Goal: Task Accomplishment & Management: Complete application form

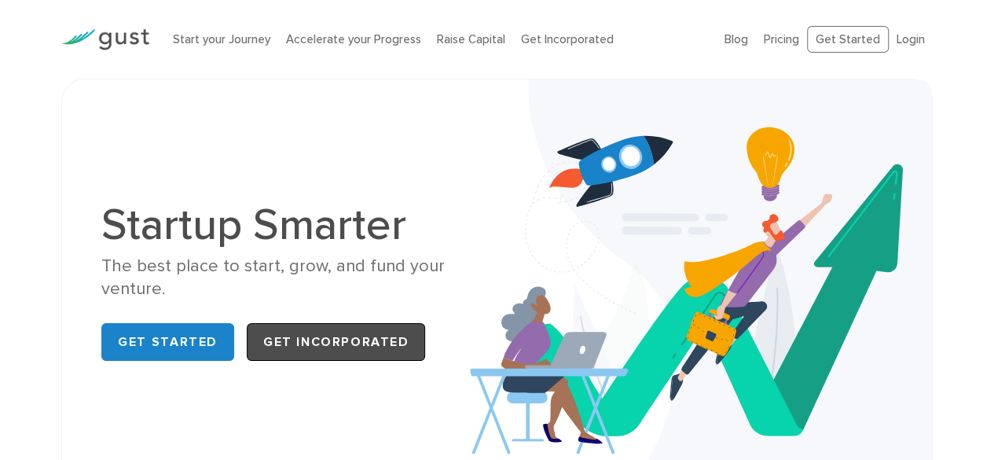
click at [299, 347] on link "Get Incorporated" at bounding box center [336, 342] width 179 height 38
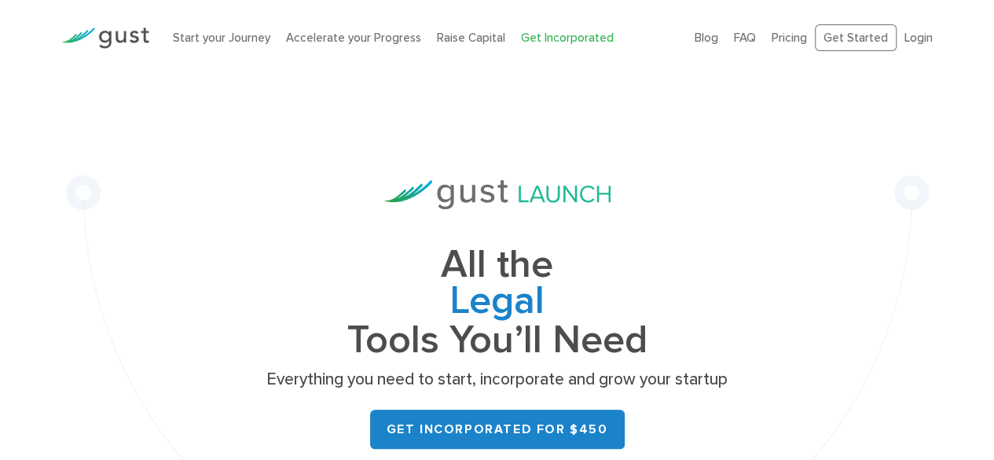
scroll to position [3, 0]
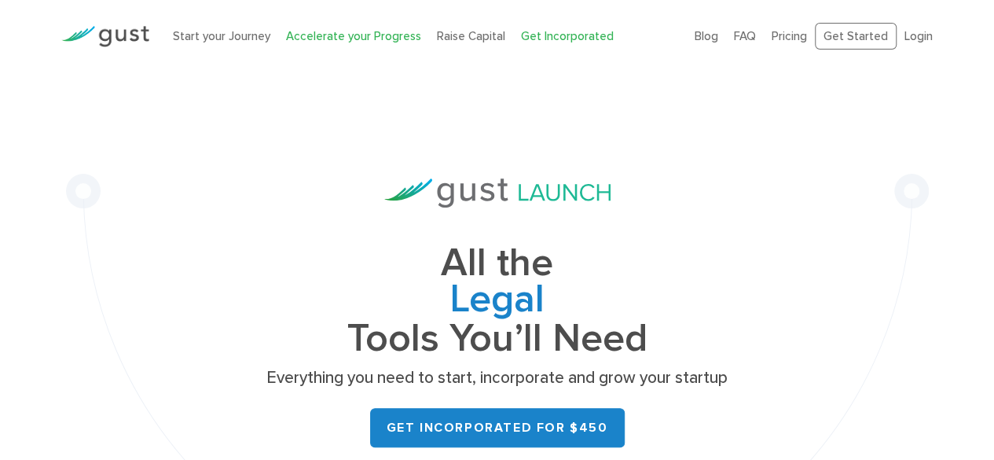
click at [331, 37] on link "Accelerate your Progress" at bounding box center [353, 36] width 135 height 14
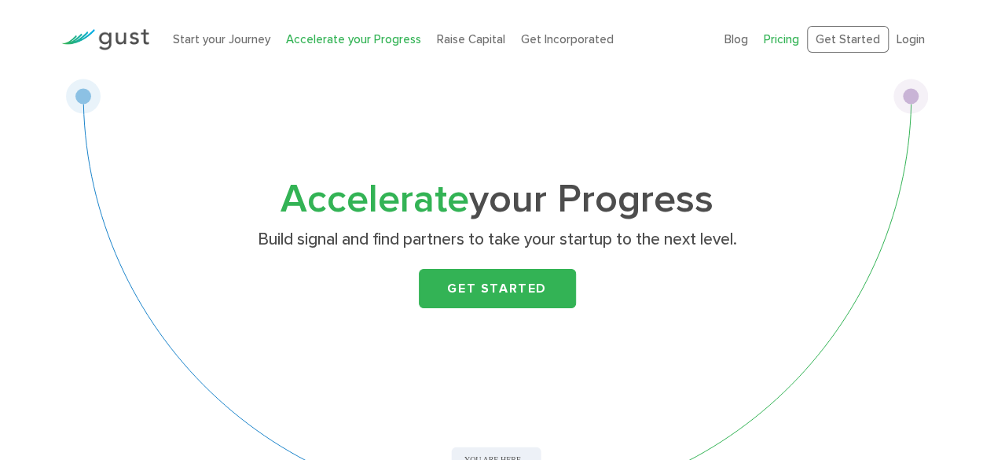
click at [781, 35] on link "Pricing" at bounding box center [781, 39] width 35 height 14
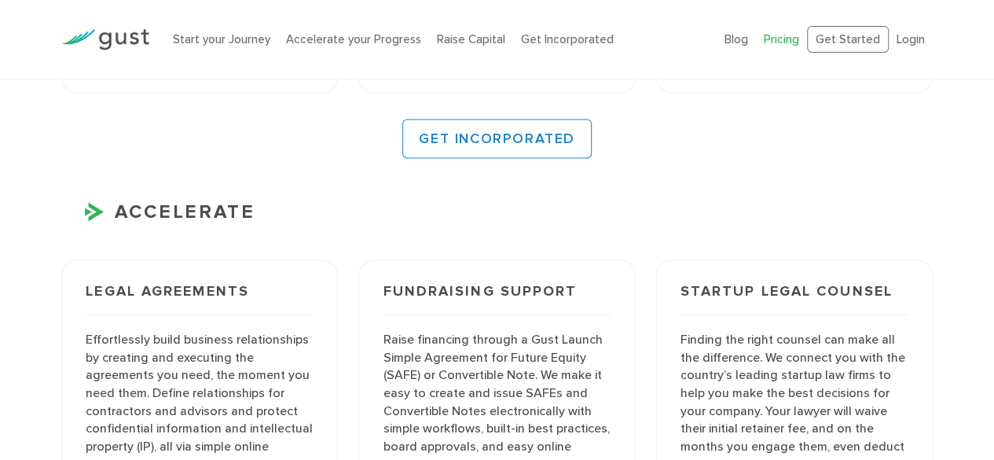
scroll to position [1584, 0]
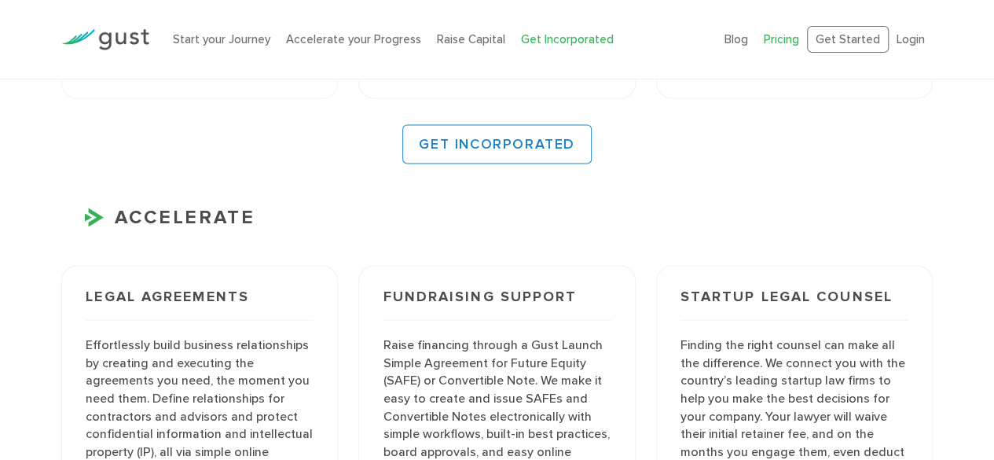
click at [560, 38] on link "Get Incorporated" at bounding box center [567, 39] width 93 height 14
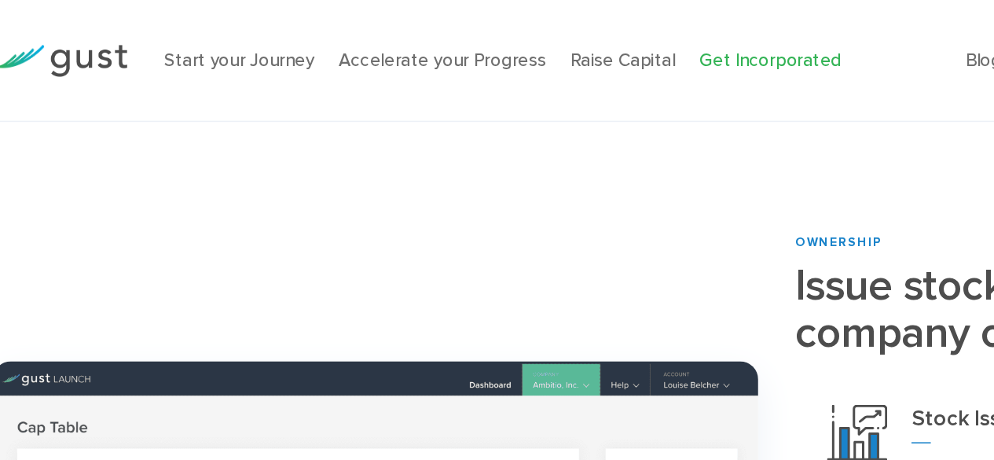
scroll to position [1245, 0]
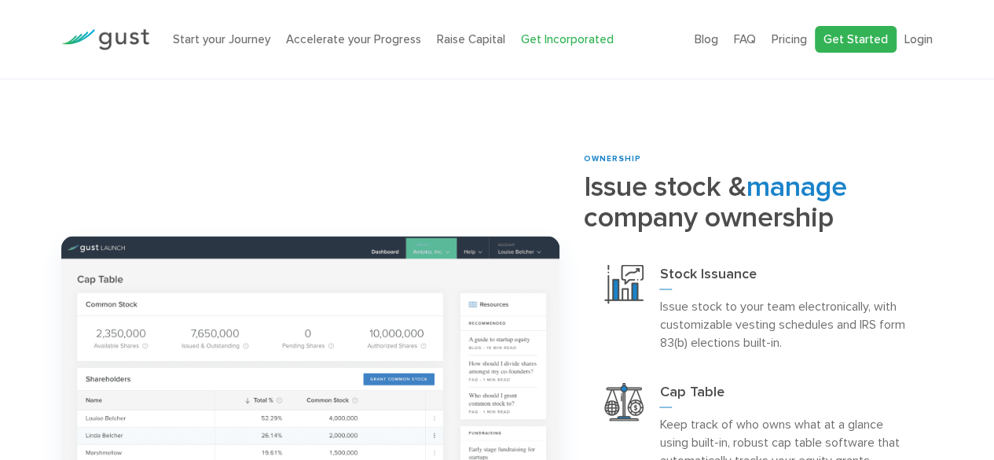
click at [866, 39] on link "Get Started" at bounding box center [856, 40] width 82 height 28
